Goal: Information Seeking & Learning: Learn about a topic

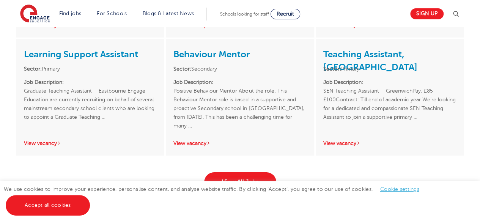
scroll to position [1202, 0]
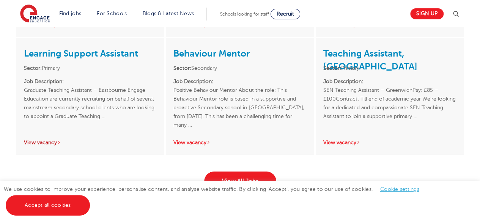
click at [45, 142] on link "View vacancy" at bounding box center [42, 143] width 37 height 6
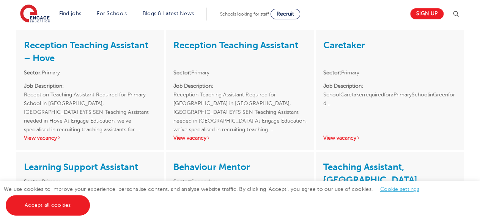
scroll to position [1088, 0]
click at [48, 137] on link "View vacancy" at bounding box center [42, 139] width 37 height 6
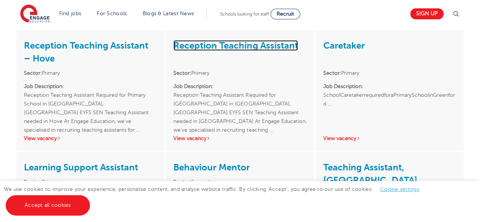
click at [210, 47] on link "Reception Teaching Assistant" at bounding box center [235, 45] width 125 height 11
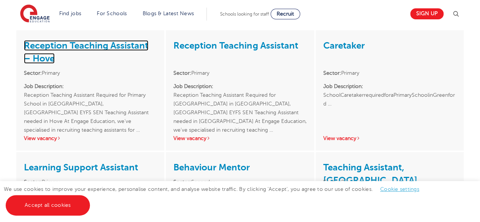
click at [86, 44] on link "Reception Teaching Assistant – Hove" at bounding box center [86, 52] width 125 height 24
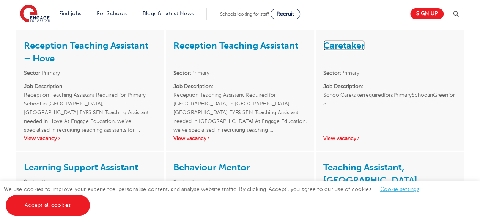
click at [348, 44] on link "Caretaker" at bounding box center [343, 45] width 41 height 11
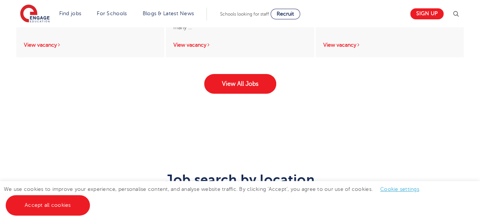
scroll to position [1323, 0]
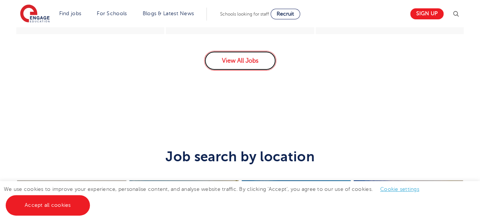
click at [242, 54] on link "View All Jobs" at bounding box center [240, 61] width 72 height 20
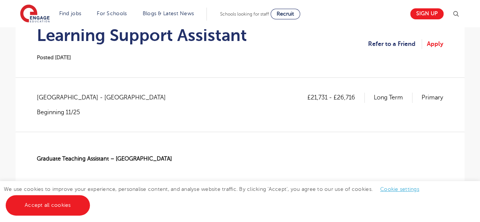
scroll to position [91, 0]
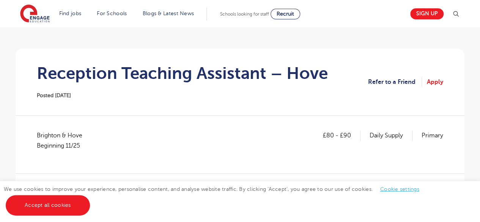
scroll to position [79, 0]
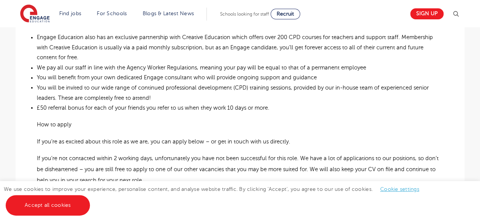
scroll to position [638, 0]
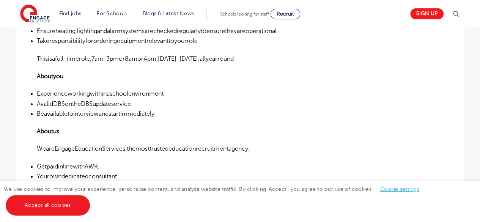
scroll to position [344, 0]
